Goal: Ask a question: Seek information or help from site administrators or community

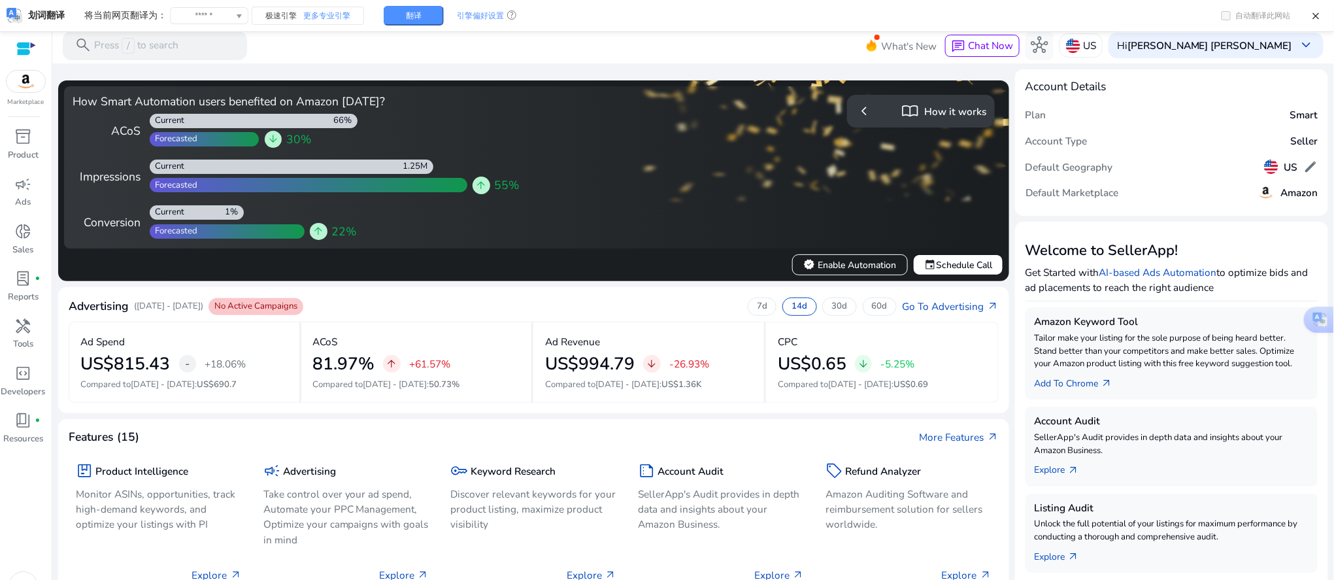
click at [729, 429] on div "Features (15) More Features arrow_outward" at bounding box center [534, 436] width 930 height 15
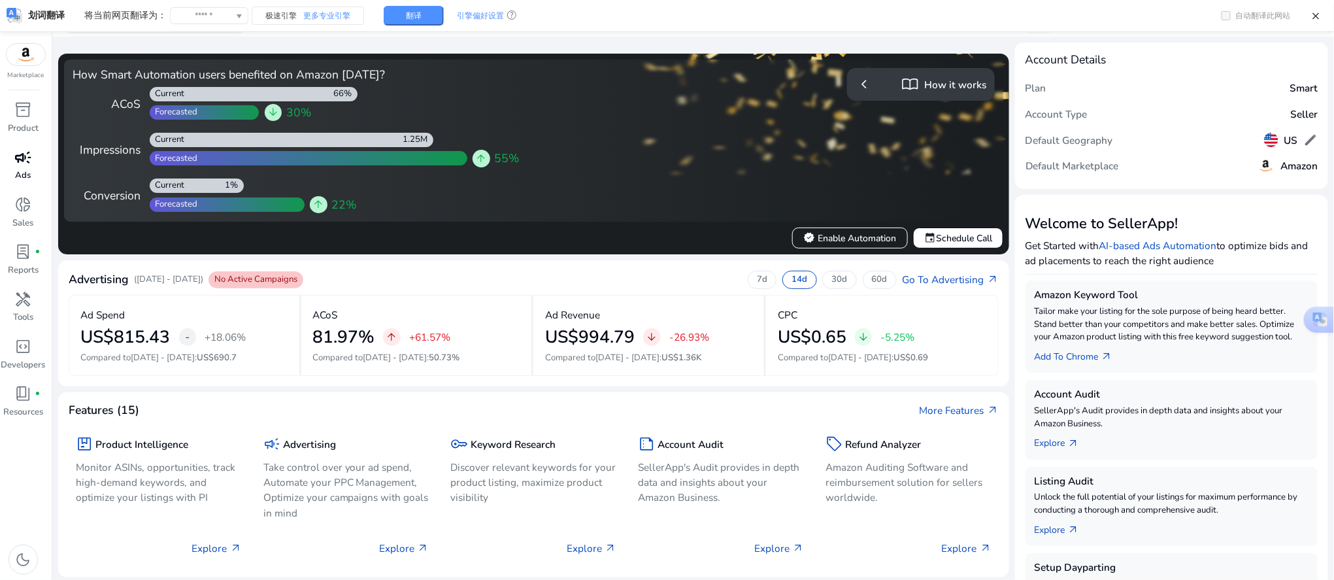
click at [24, 163] on span "campaign" at bounding box center [23, 157] width 17 height 17
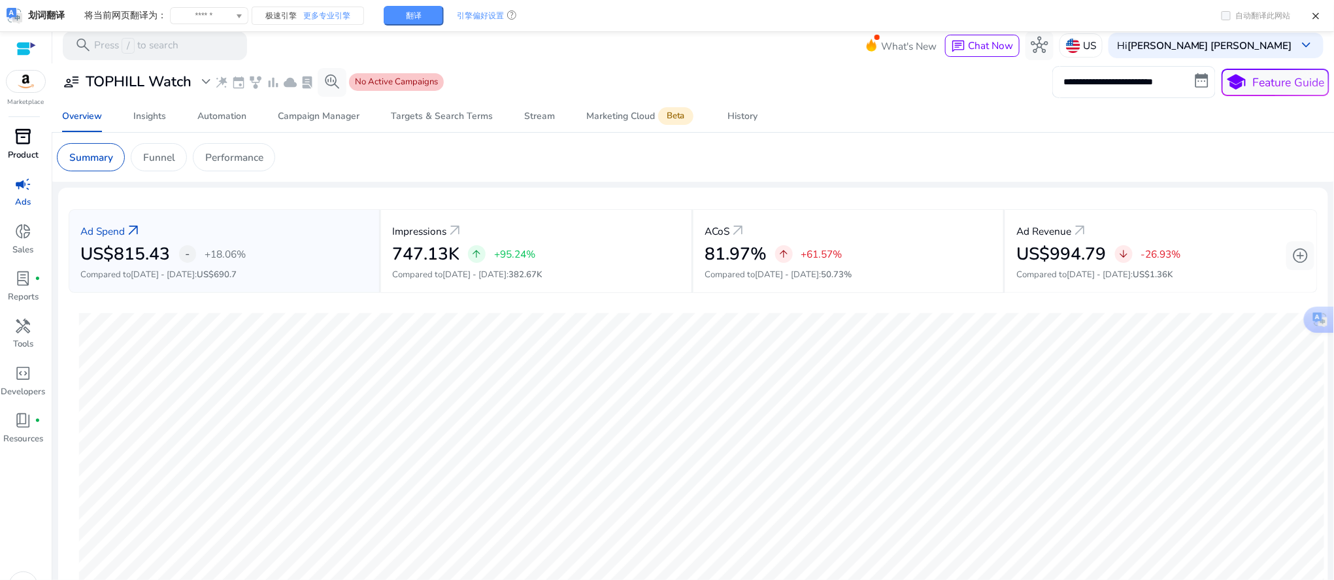
click at [31, 139] on span "inventory_2" at bounding box center [23, 136] width 17 height 17
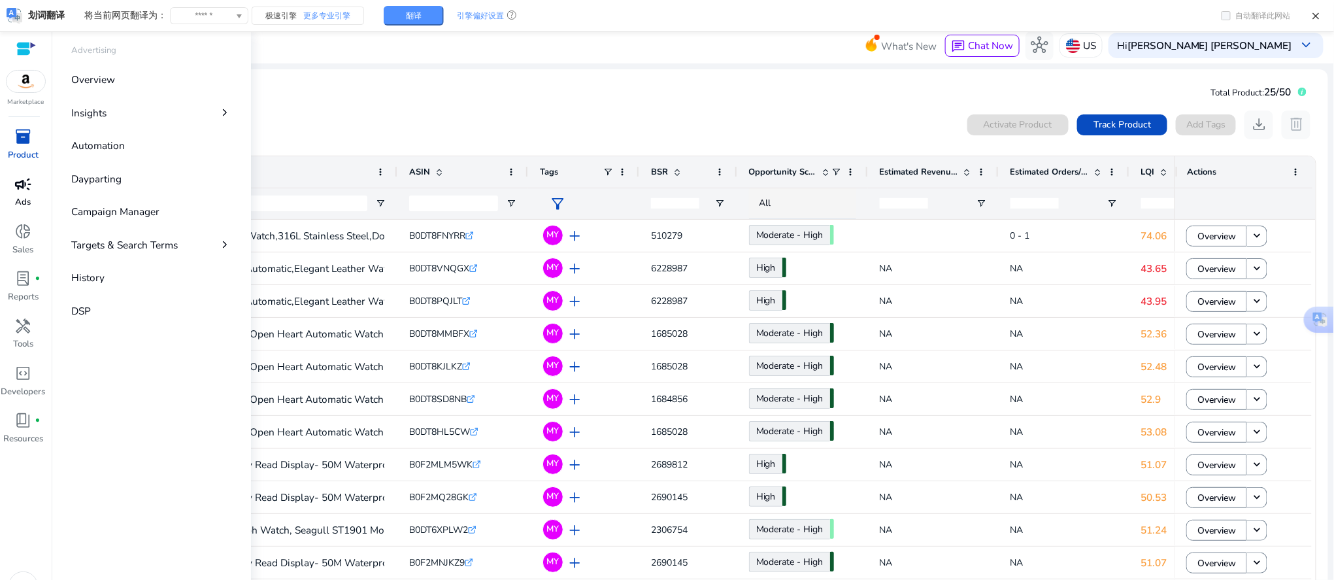
click at [19, 203] on p "Ads" at bounding box center [24, 202] width 16 height 13
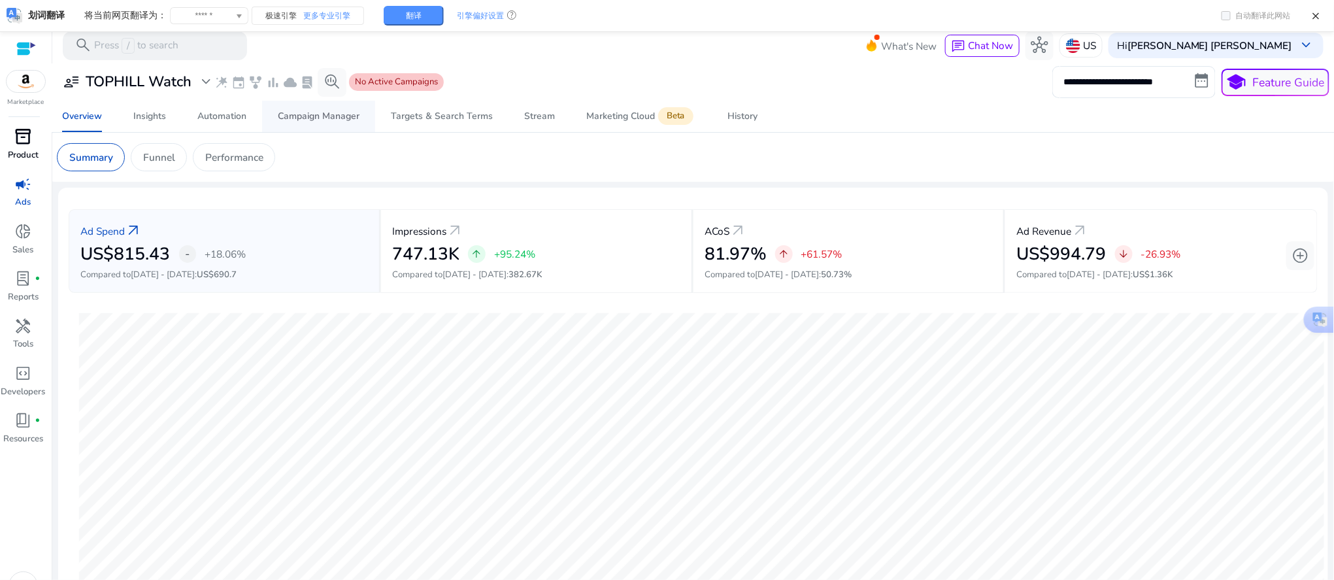
click at [331, 117] on div "Campaign Manager" at bounding box center [319, 116] width 82 height 9
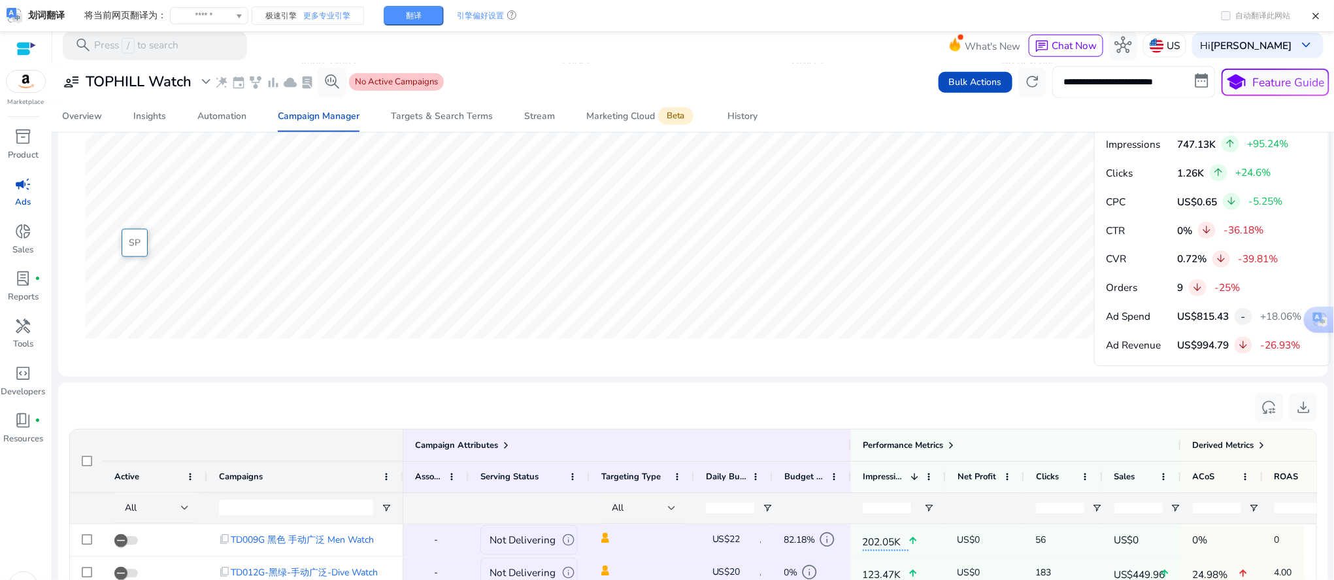
scroll to position [587, 0]
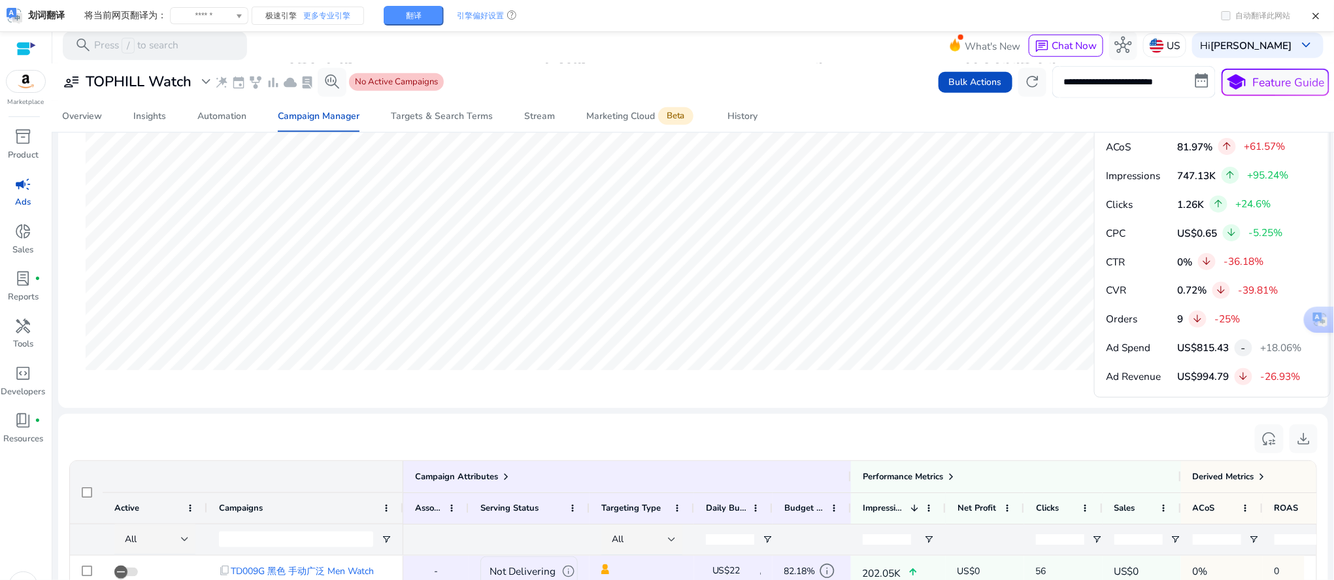
click at [32, 195] on div "campaign" at bounding box center [23, 184] width 40 height 23
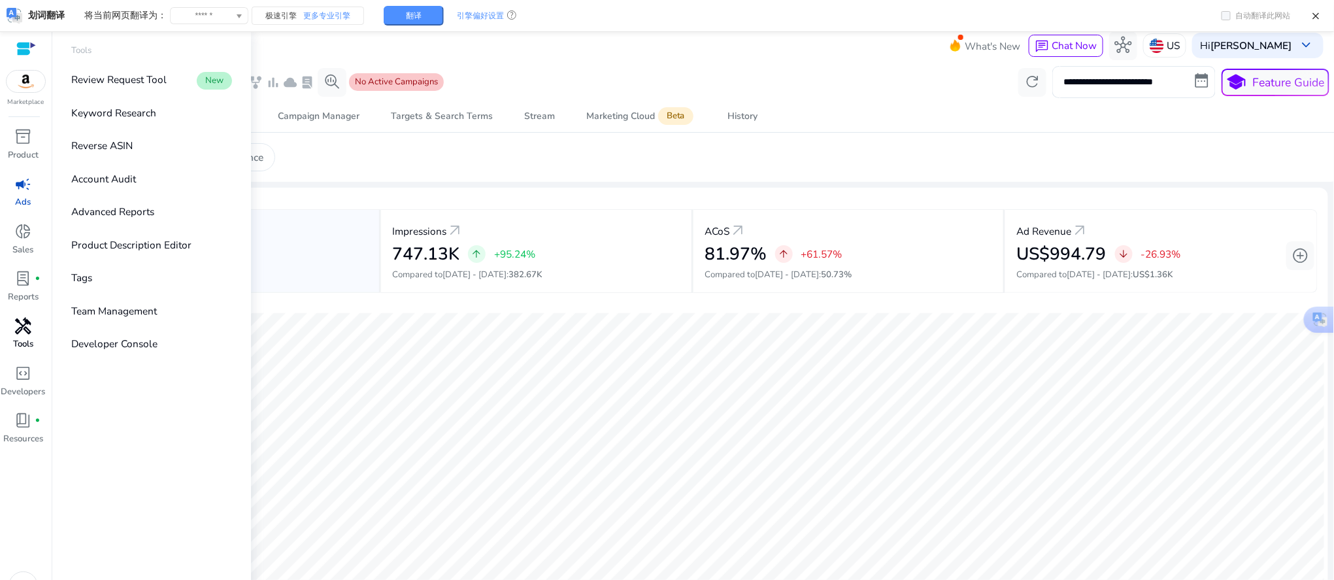
click at [29, 344] on p "Tools" at bounding box center [23, 344] width 20 height 13
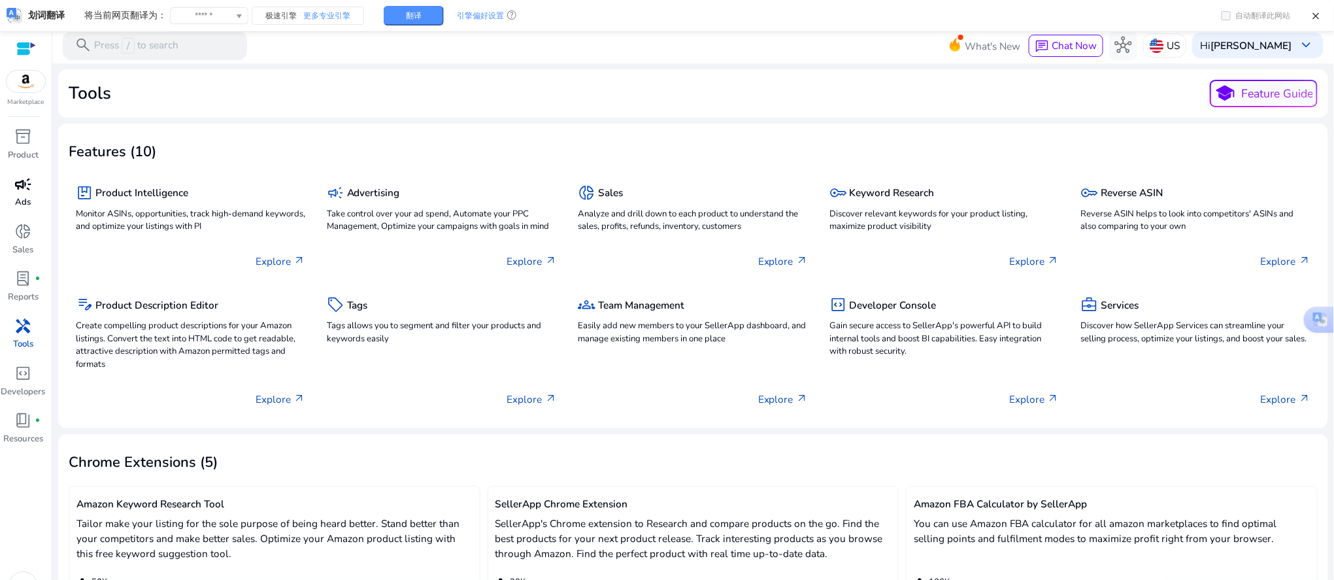
click at [18, 190] on span "campaign" at bounding box center [23, 184] width 17 height 17
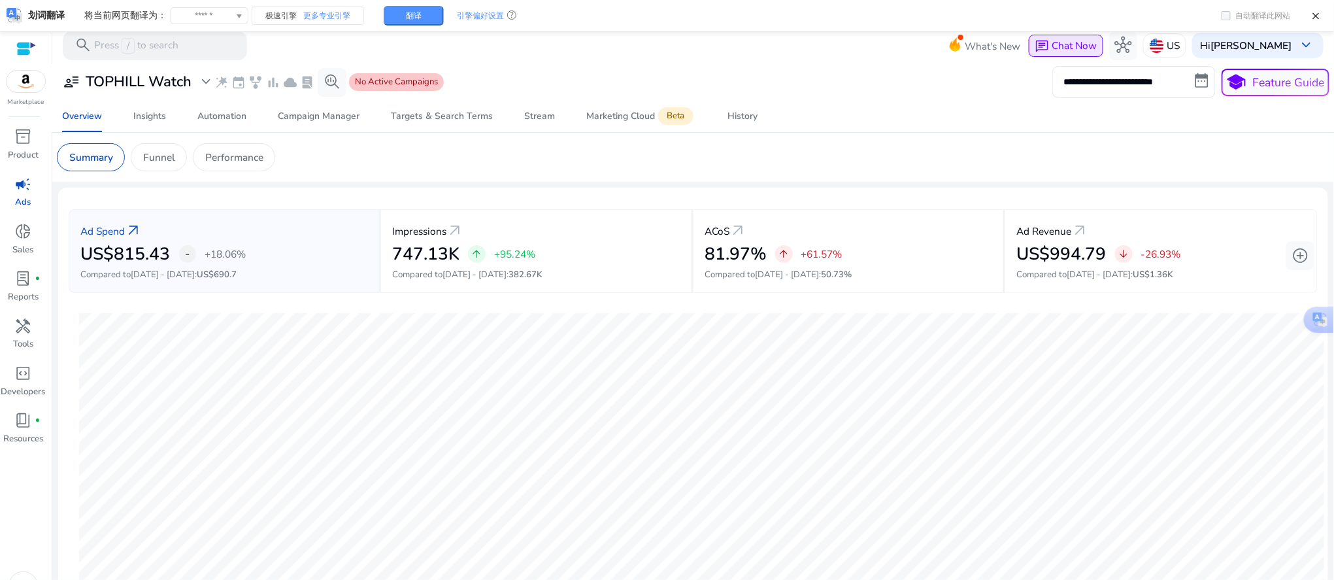
click at [1097, 46] on span "Chat Now" at bounding box center [1074, 46] width 45 height 14
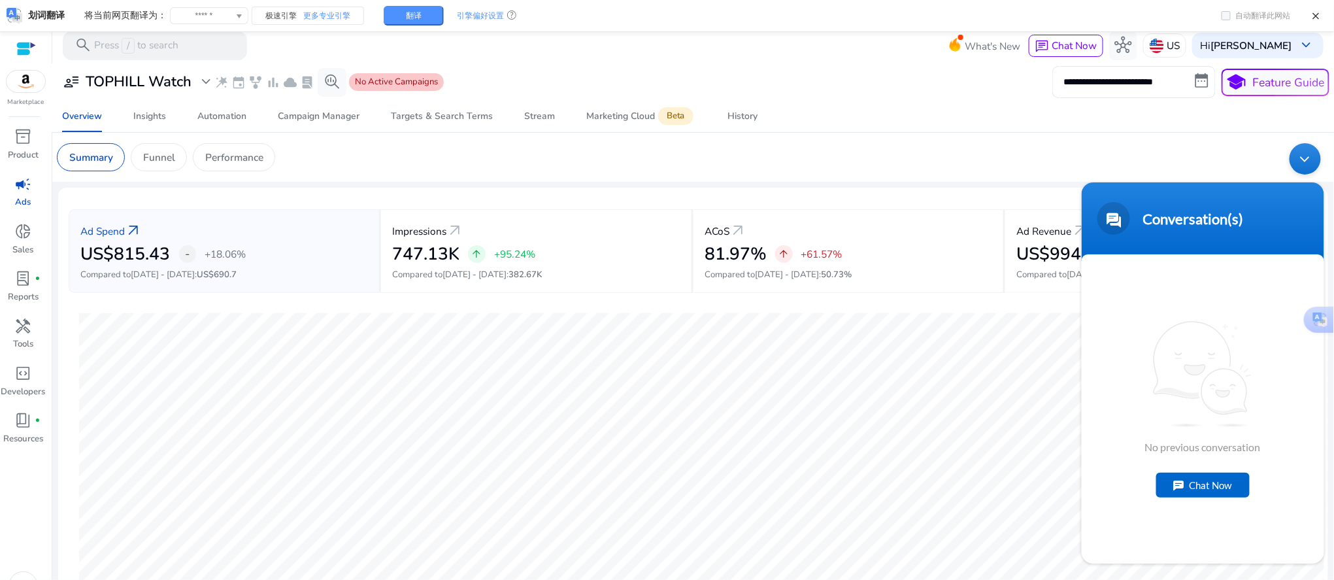
click at [1209, 478] on div "Chat Now" at bounding box center [1201, 484] width 93 height 25
type textarea "**"
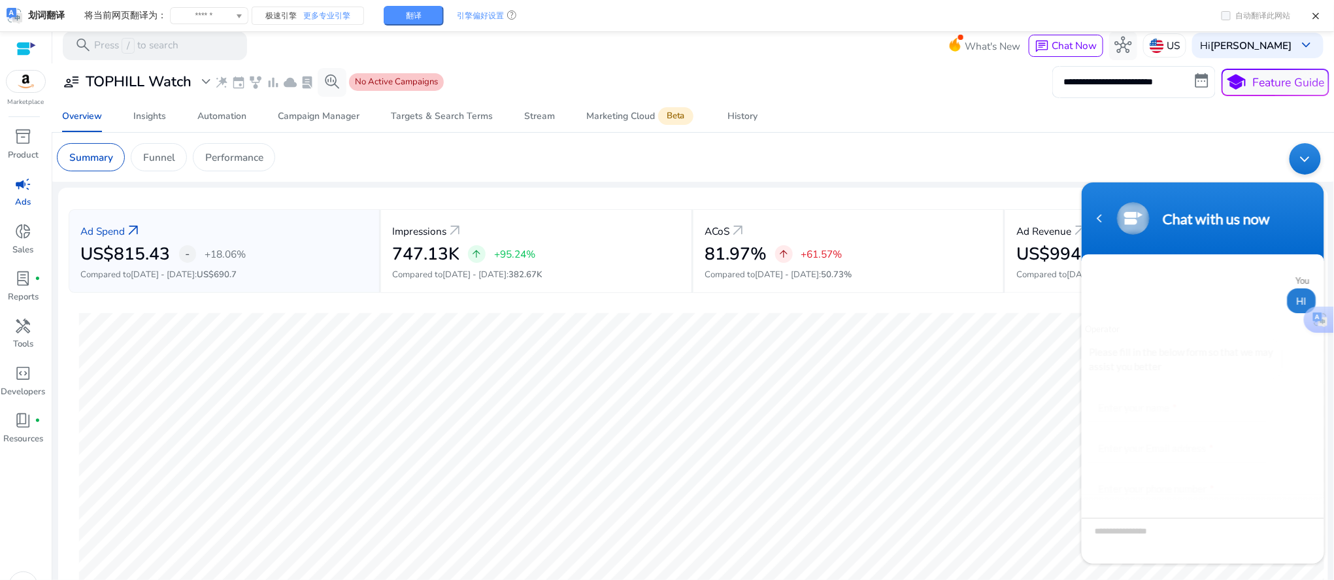
scroll to position [59, 0]
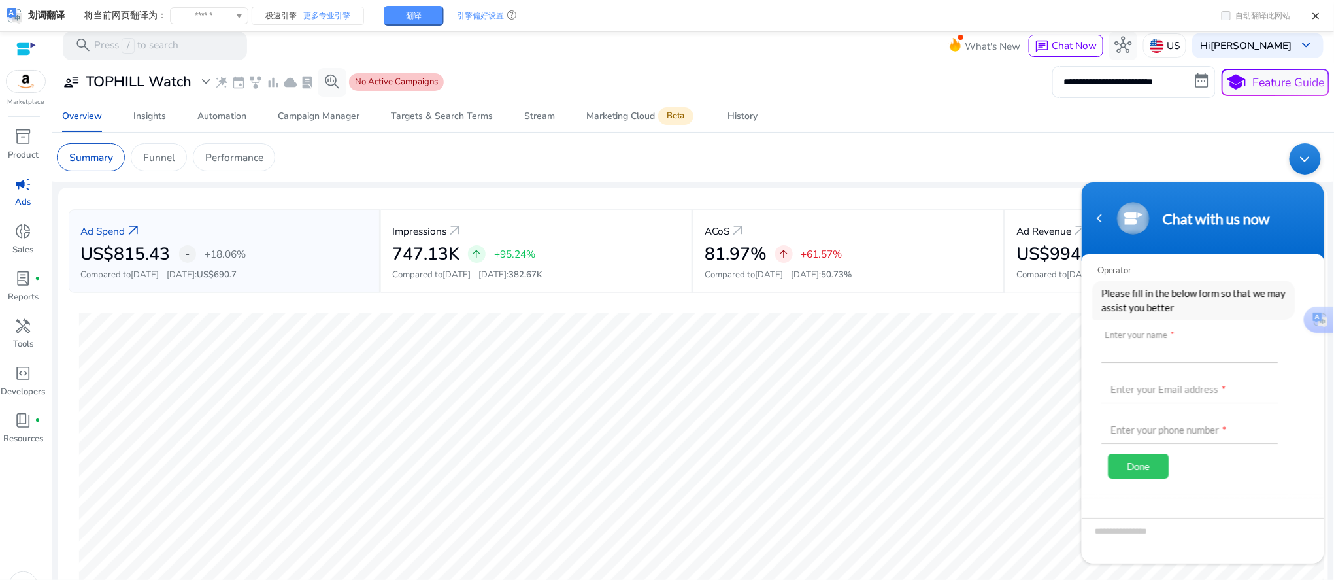
click at [1121, 342] on input "text" at bounding box center [1188, 346] width 176 height 31
type input "*"
type input "*****"
click at [1135, 388] on input "text" at bounding box center [1188, 386] width 176 height 31
click at [1143, 378] on input "text" at bounding box center [1188, 386] width 176 height 31
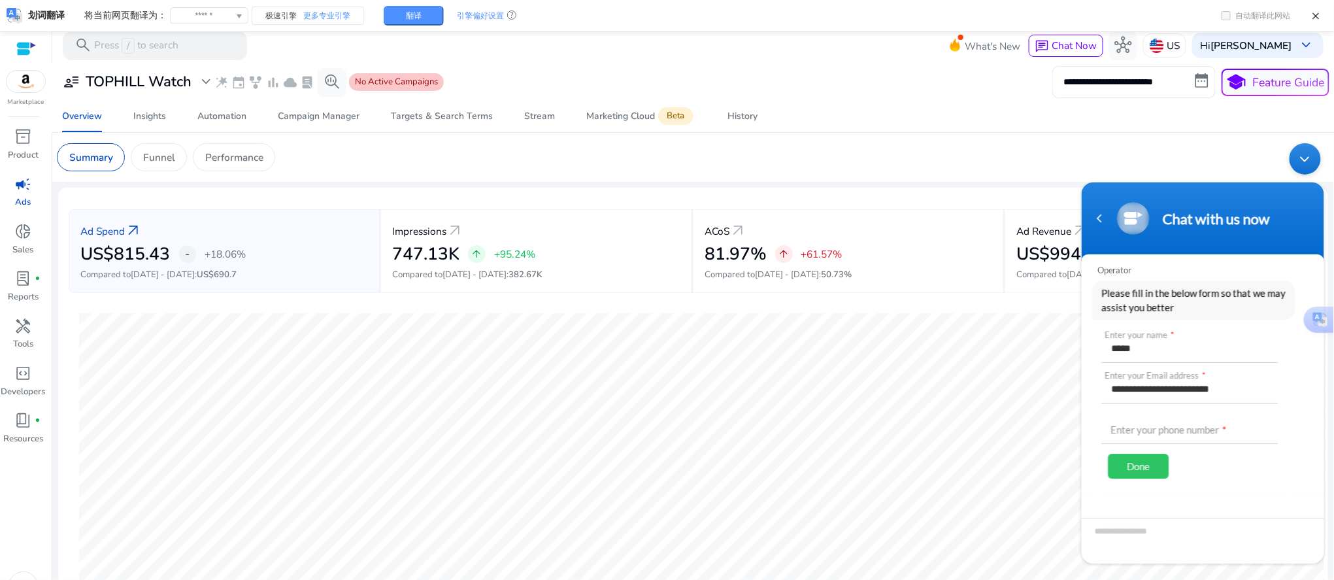
type input "**********"
click at [1181, 435] on input "text" at bounding box center [1188, 427] width 176 height 31
type input "**********"
click at [1144, 467] on div "Done" at bounding box center [1137, 465] width 61 height 25
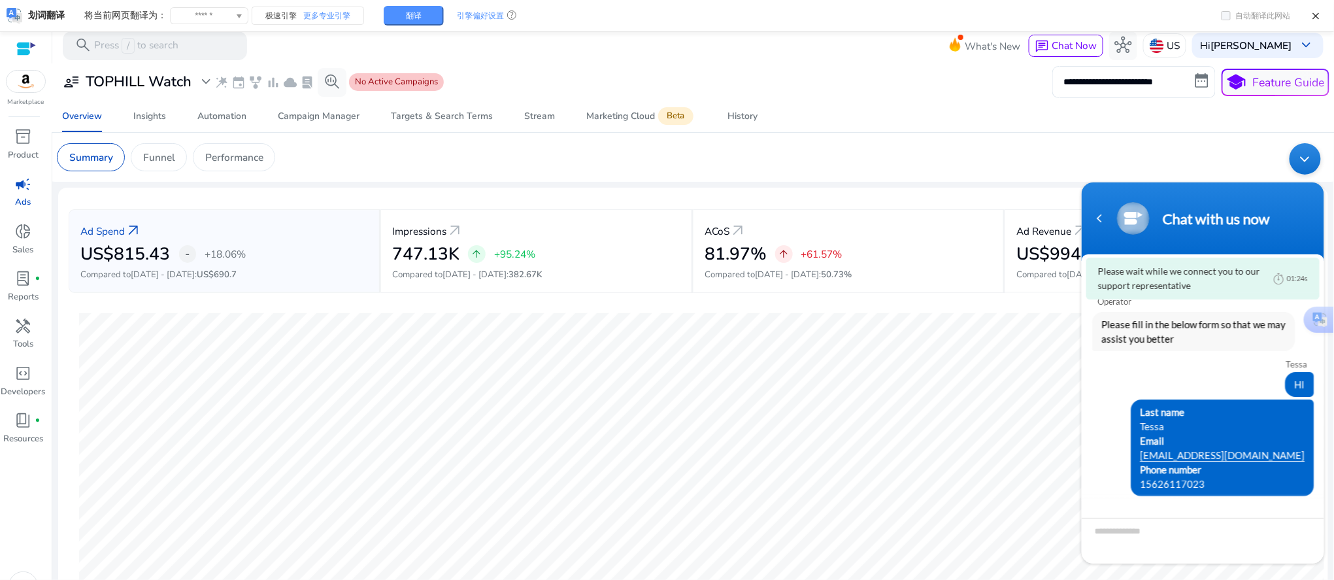
scroll to position [5, 0]
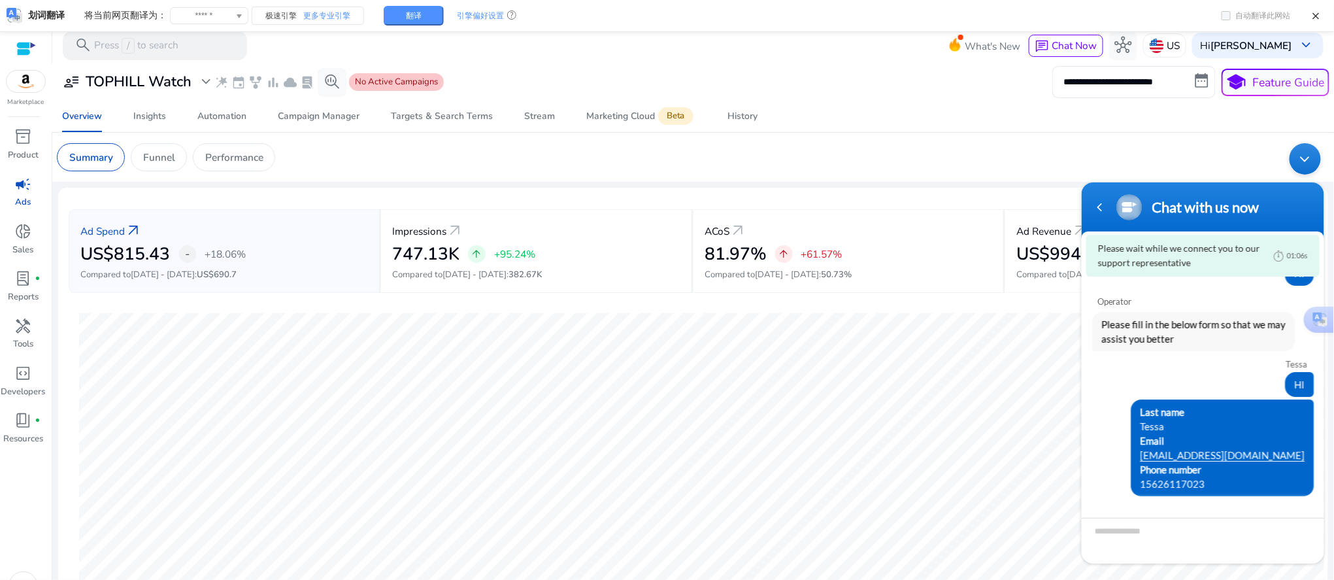
click at [1138, 406] on div "Last name Tessa Email tessa2017jingji@gmail.com Phone number 15626117023" at bounding box center [1202, 447] width 222 height 97
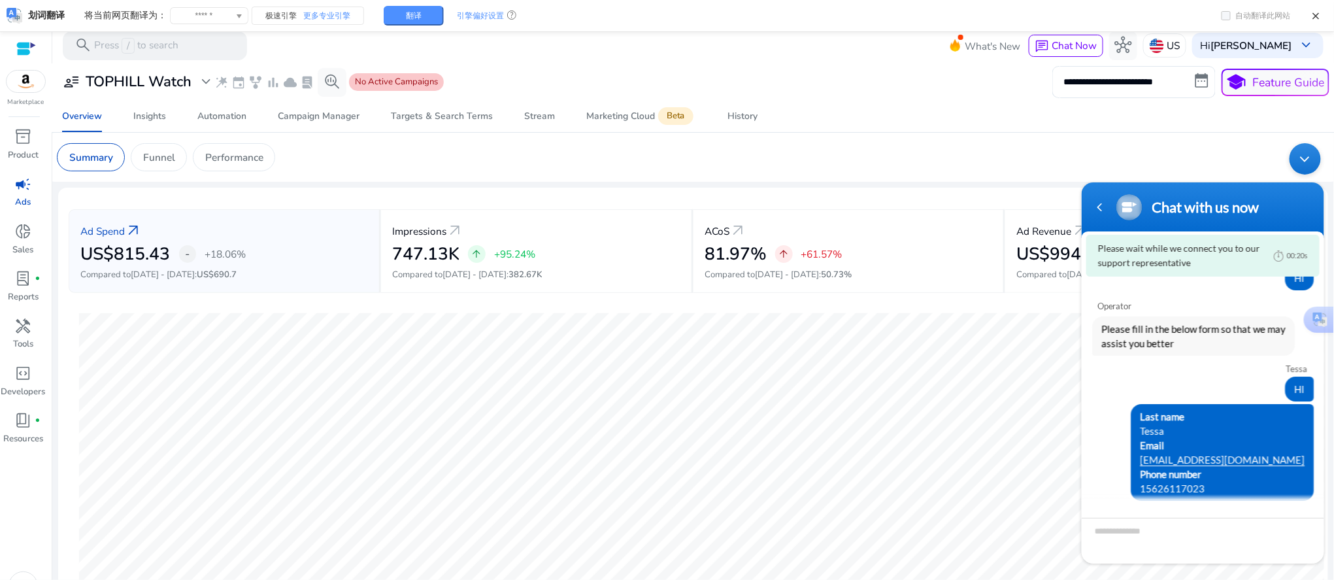
scroll to position [5, 0]
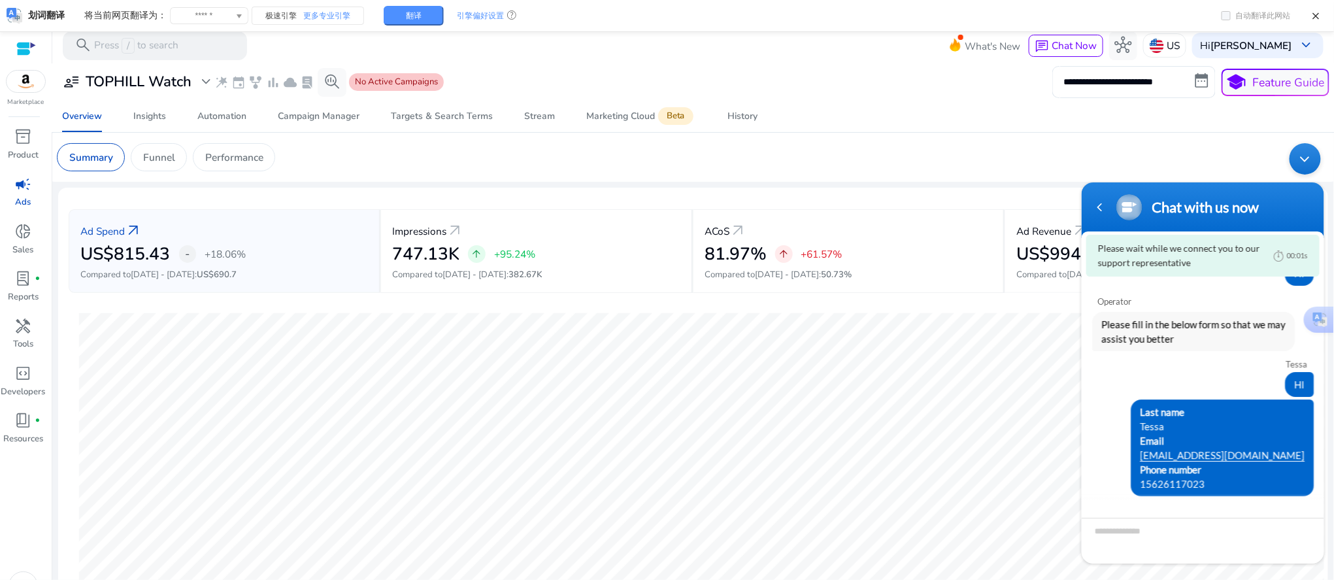
click at [1151, 440] on div "Last name [PERSON_NAME] [EMAIL_ADDRESS][DOMAIN_NAME] Phone number [PHONE_NUMBER]" at bounding box center [1202, 447] width 222 height 97
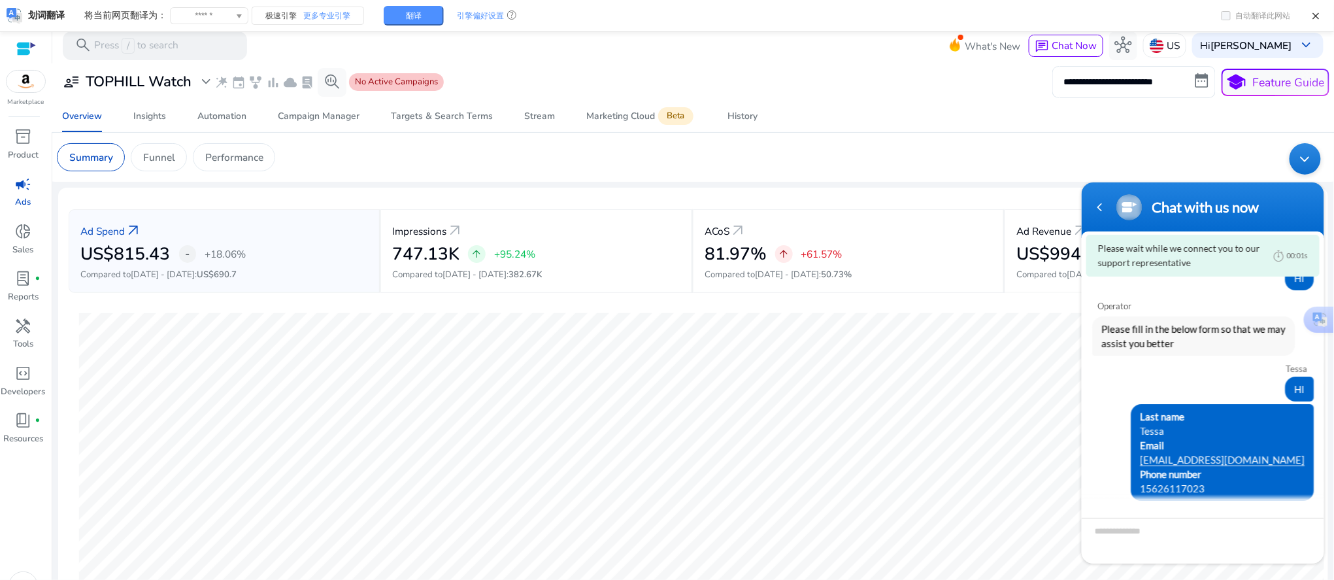
scroll to position [5, 0]
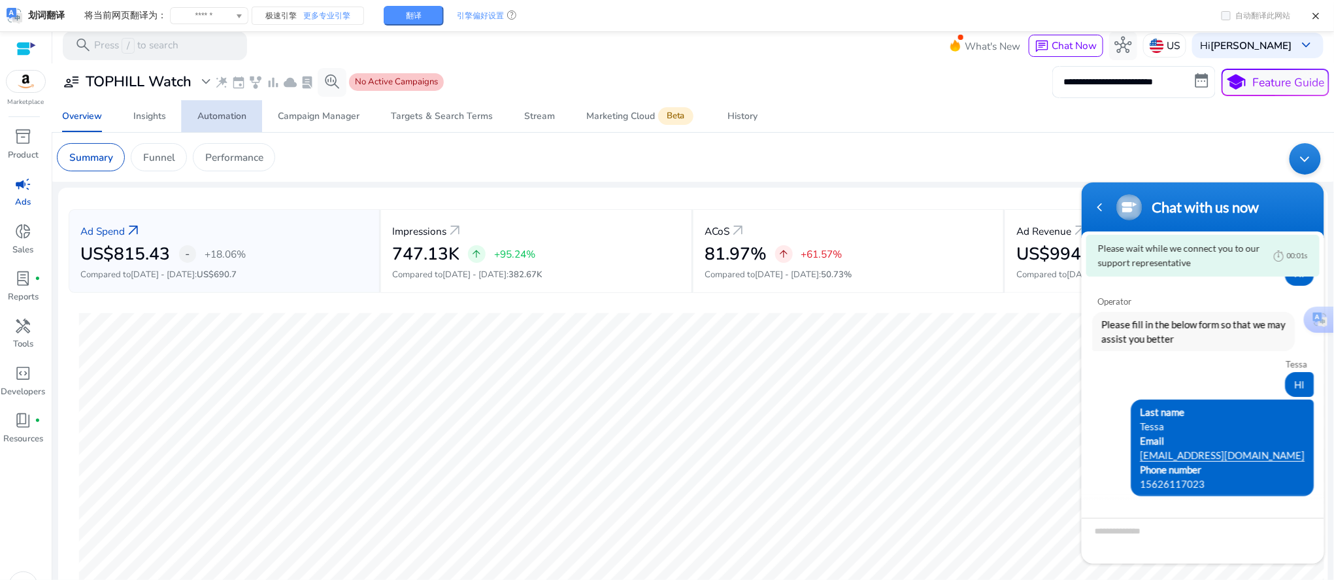
drag, startPoint x: 197, startPoint y: 129, endPoint x: 211, endPoint y: 124, distance: 15.5
click at [197, 129] on span "Automation" at bounding box center [221, 116] width 49 height 31
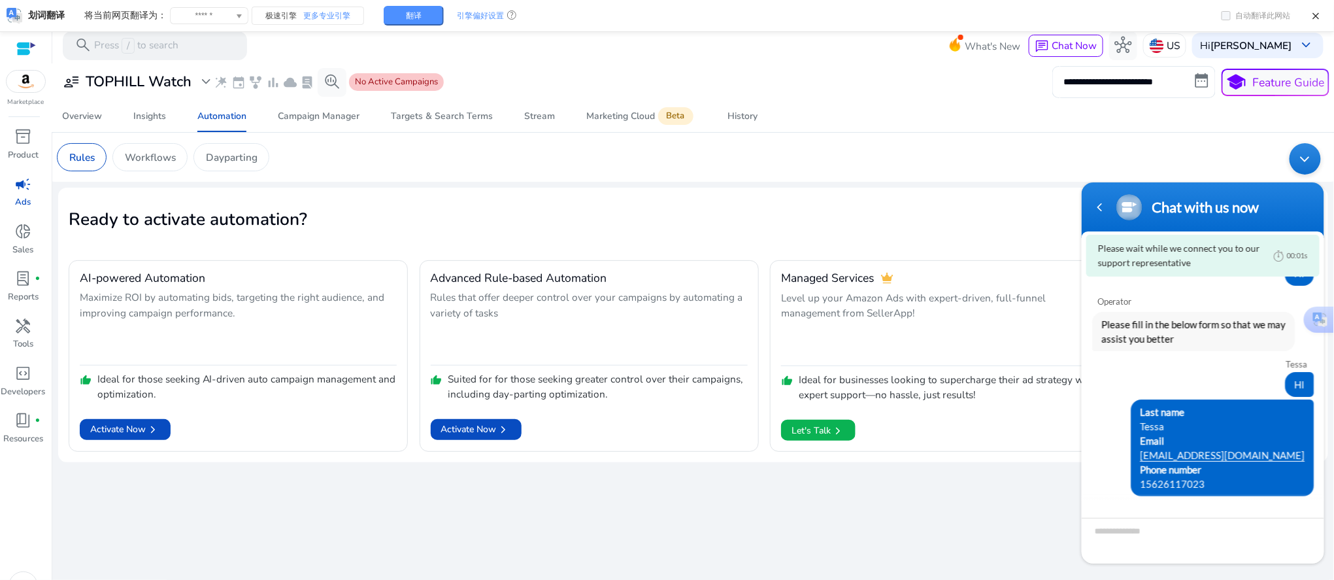
click at [1292, 146] on body "Chat with us now Please wait while we connect you to our support representative…" at bounding box center [1202, 352] width 256 height 433
click at [1300, 153] on div "Minimize live chat window" at bounding box center [1304, 157] width 31 height 31
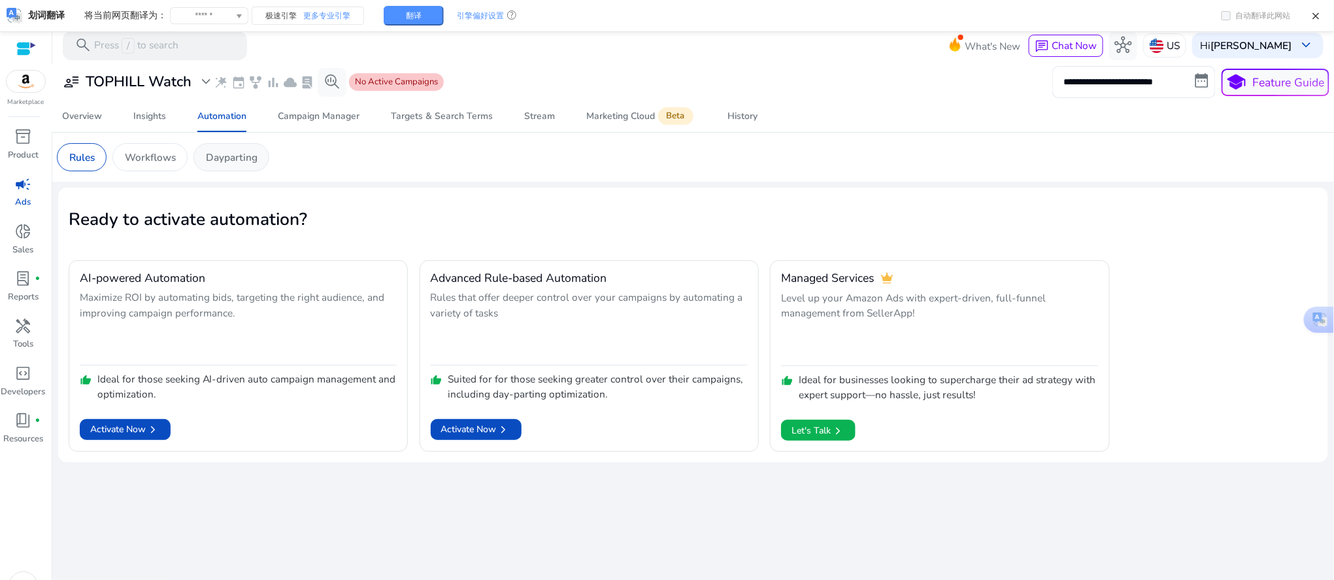
click at [252, 160] on p "Dayparting" at bounding box center [232, 157] width 52 height 15
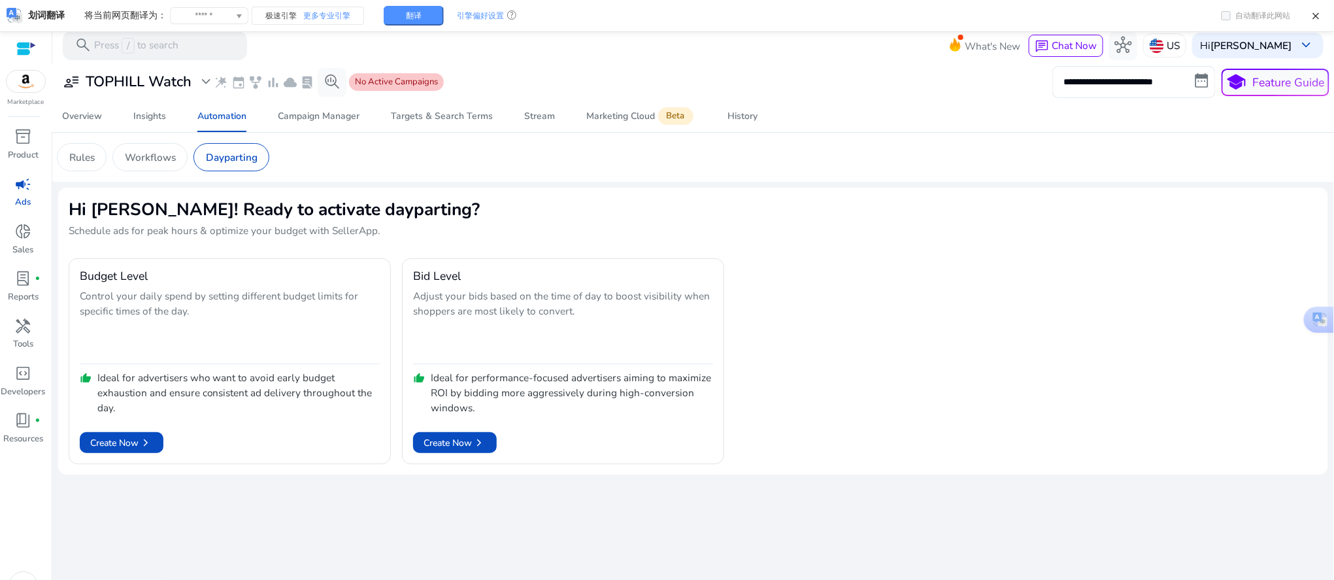
scroll to position [5, 0]
